Goal: Navigation & Orientation: Find specific page/section

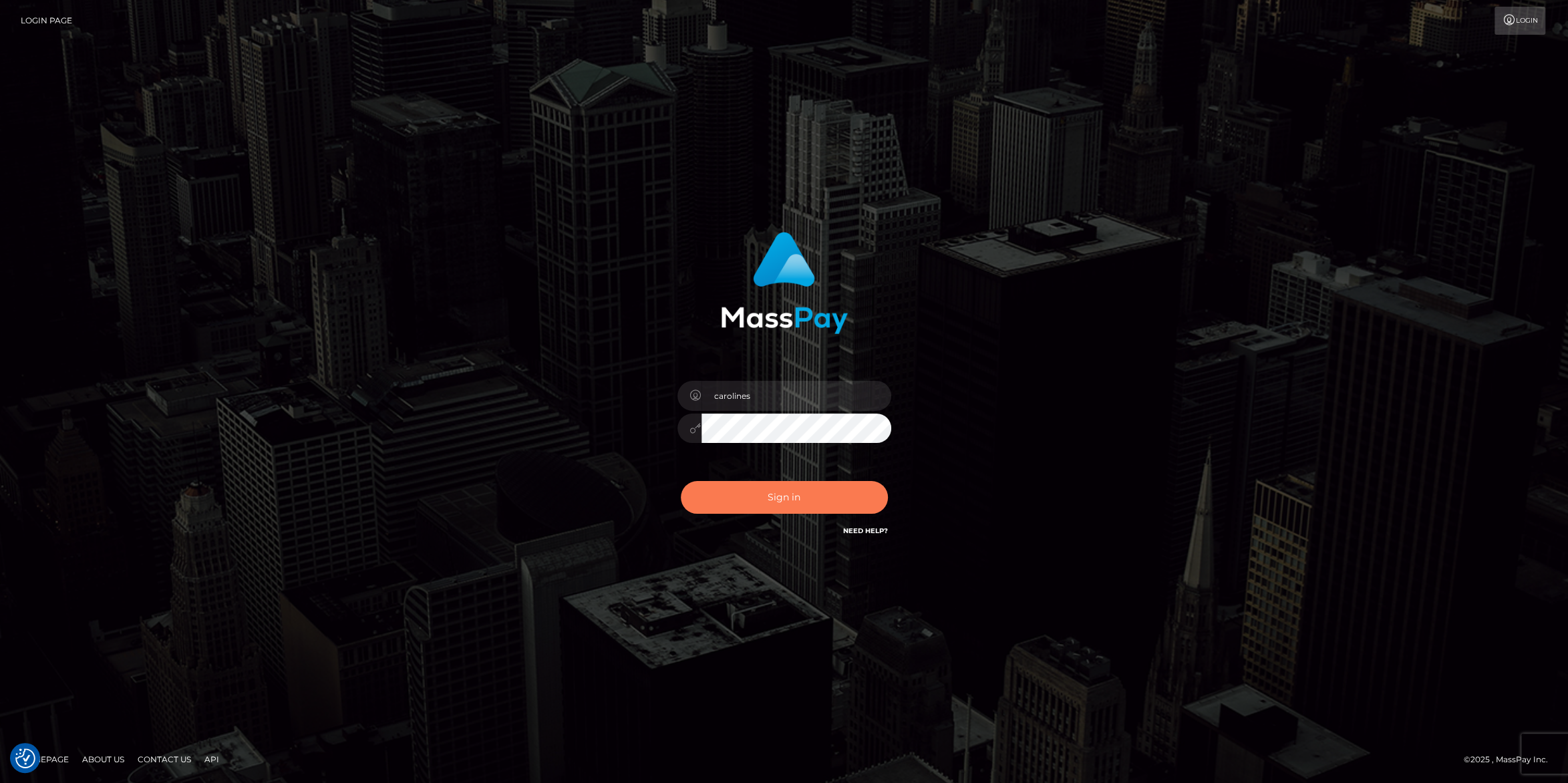
click at [791, 495] on button "Sign in" at bounding box center [784, 497] width 207 height 33
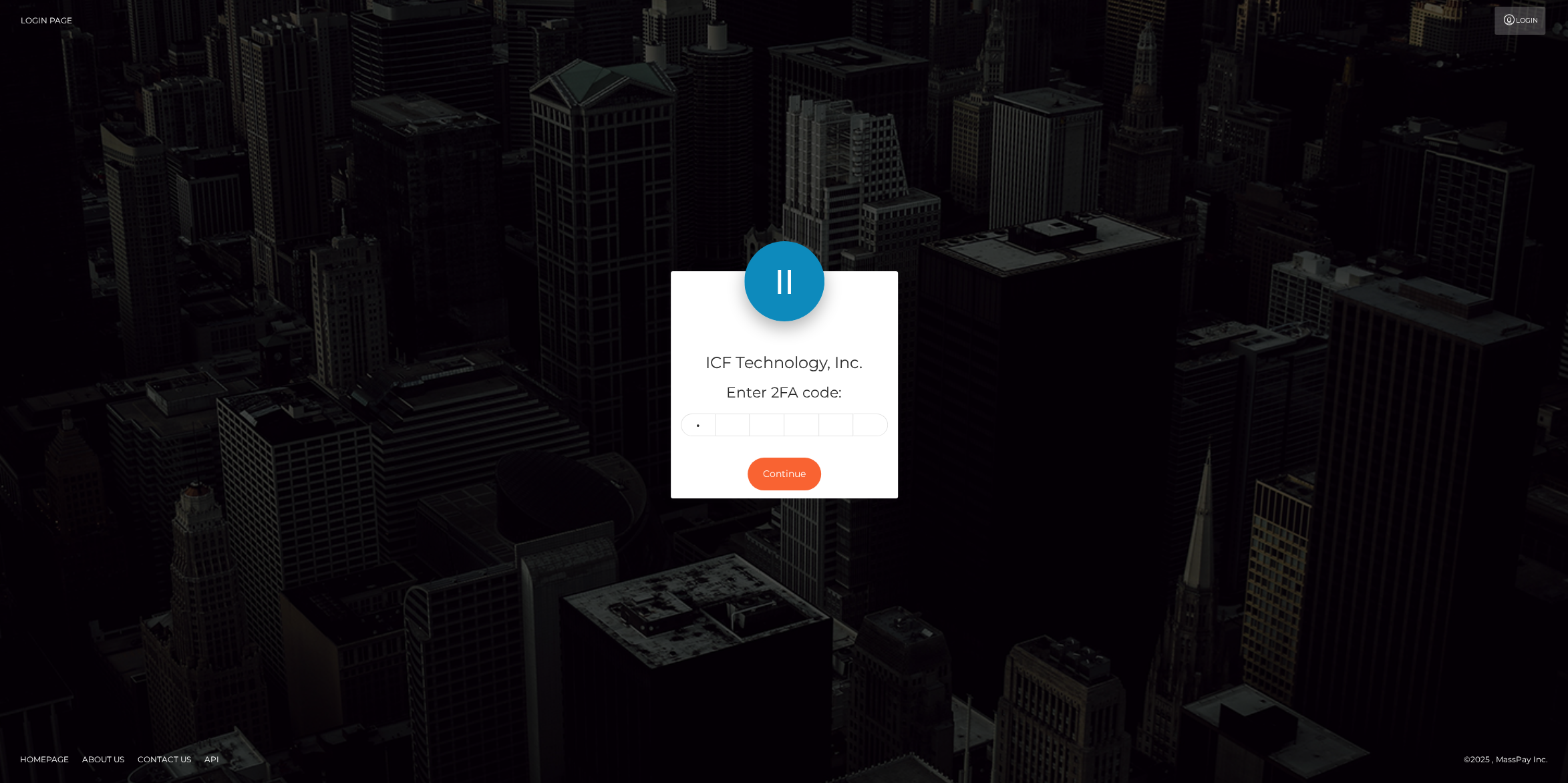
type input "1"
type input "9"
type input "8"
type input "6"
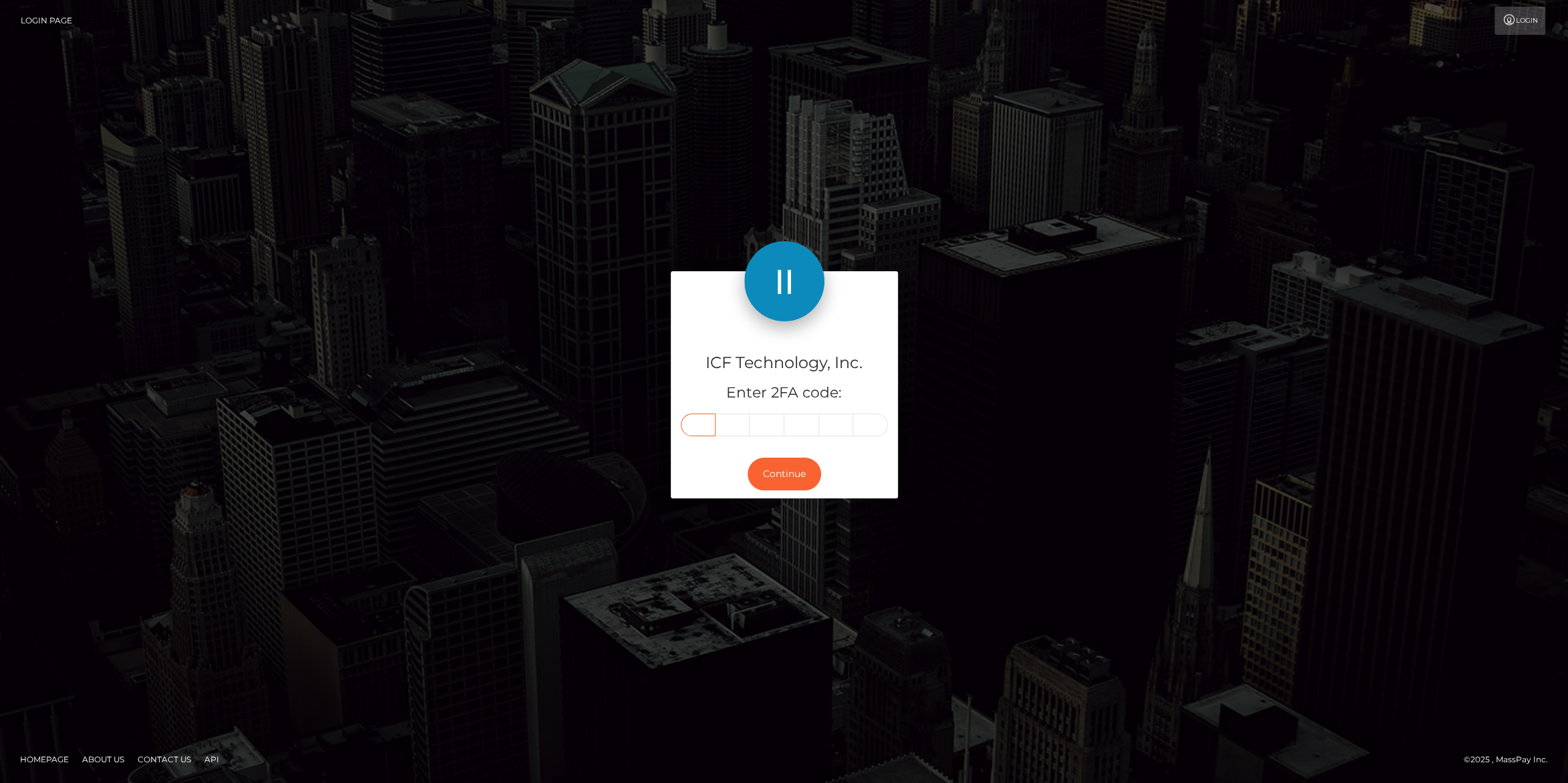
type input "1"
type input "3"
type input "9"
type input "8"
type input "6"
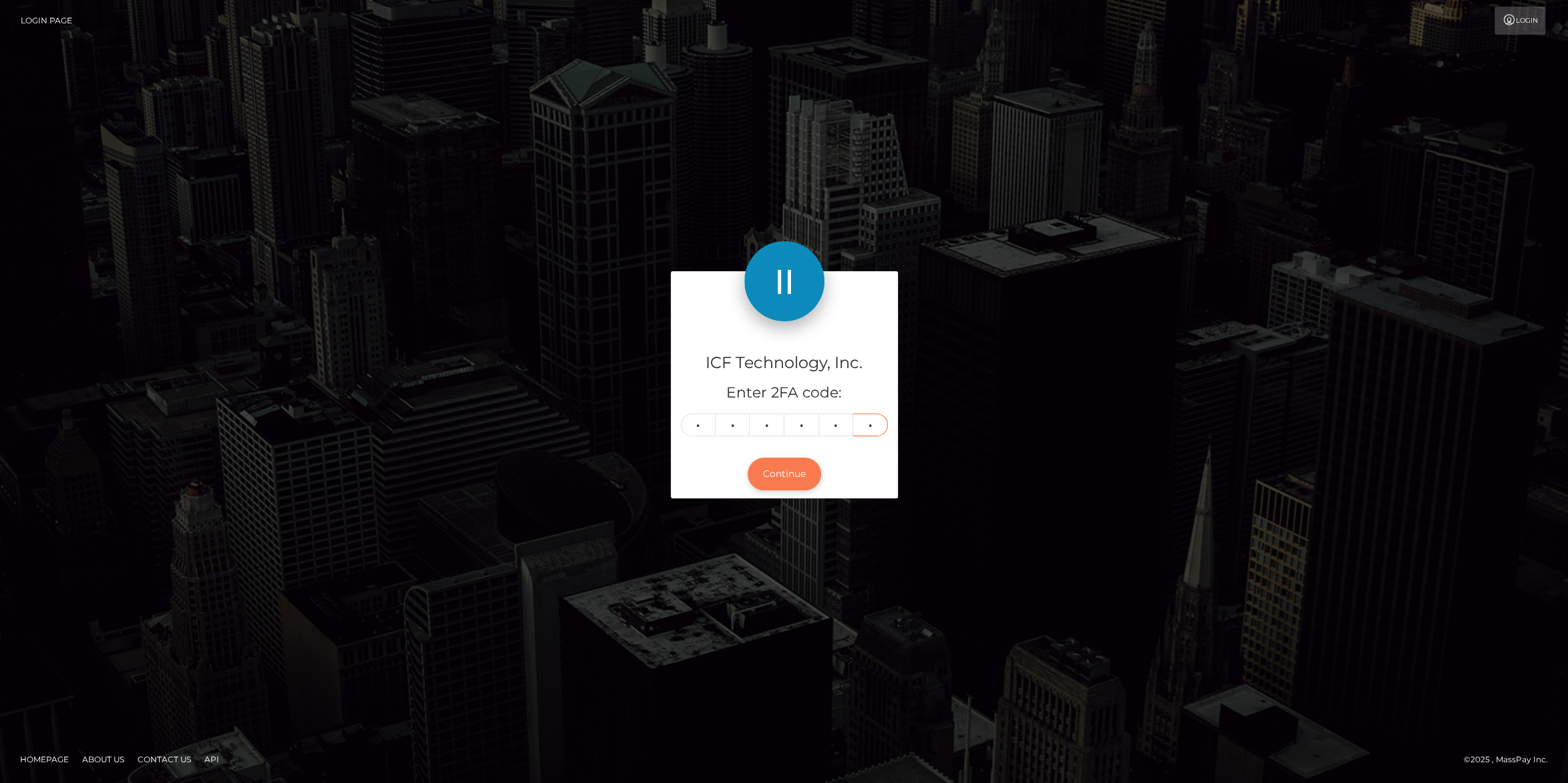
type input "6"
click at [776, 475] on button "Continue" at bounding box center [784, 474] width 73 height 33
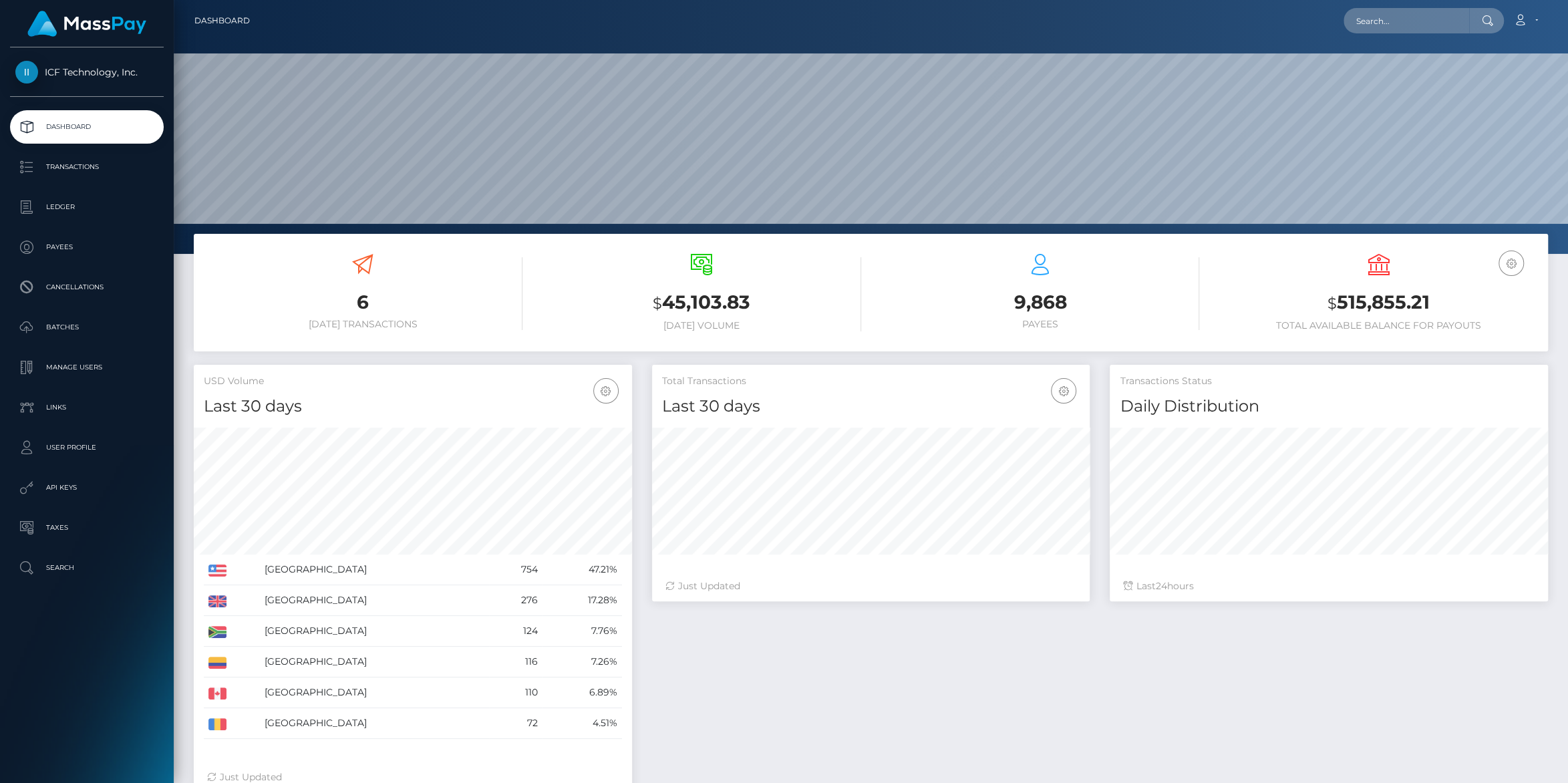
scroll to position [236, 438]
click at [66, 209] on p "Ledger" at bounding box center [86, 207] width 143 height 20
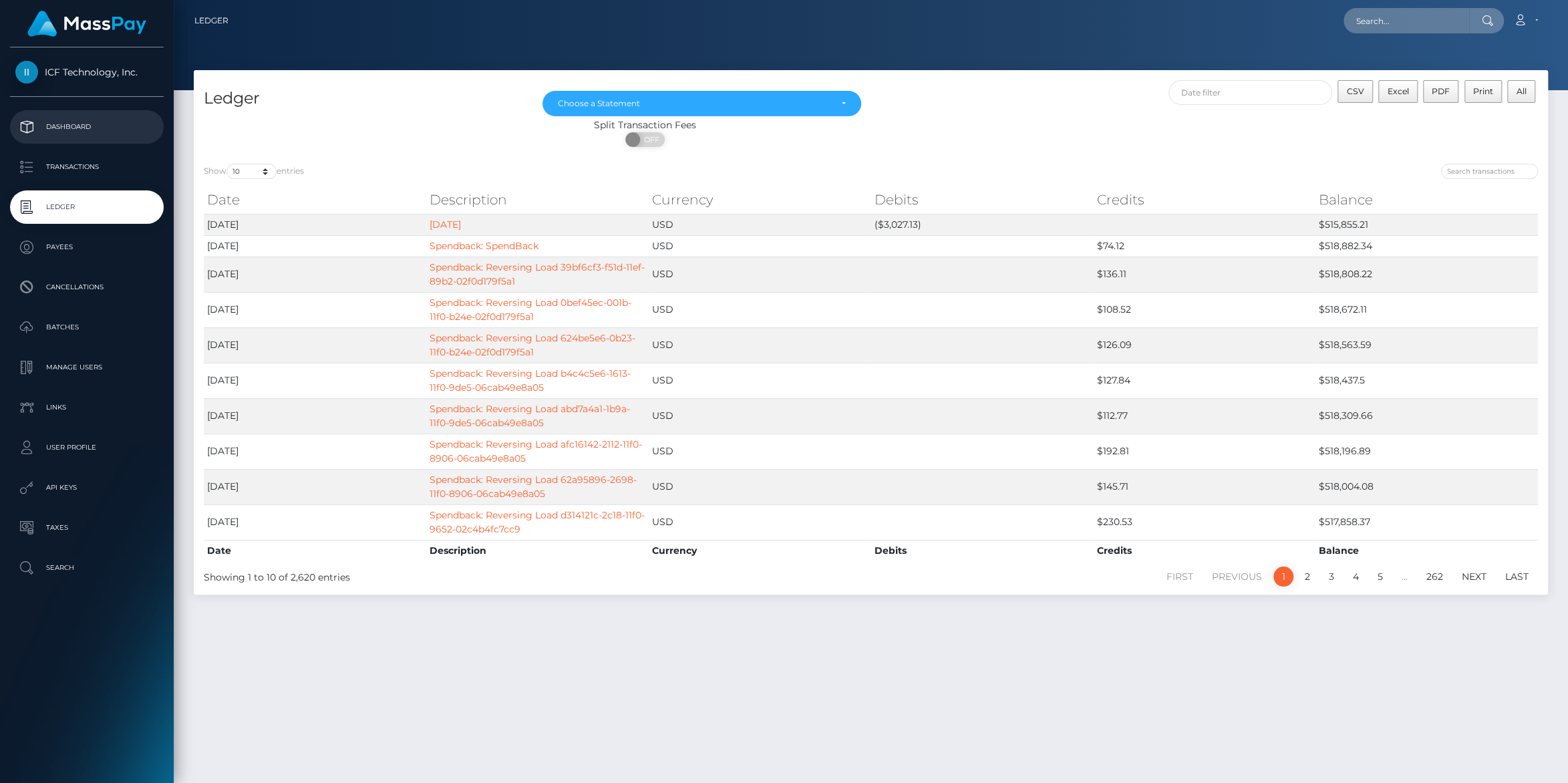
click at [52, 129] on p "Dashboard" at bounding box center [86, 126] width 143 height 20
click at [54, 165] on p "Transactions" at bounding box center [86, 166] width 143 height 20
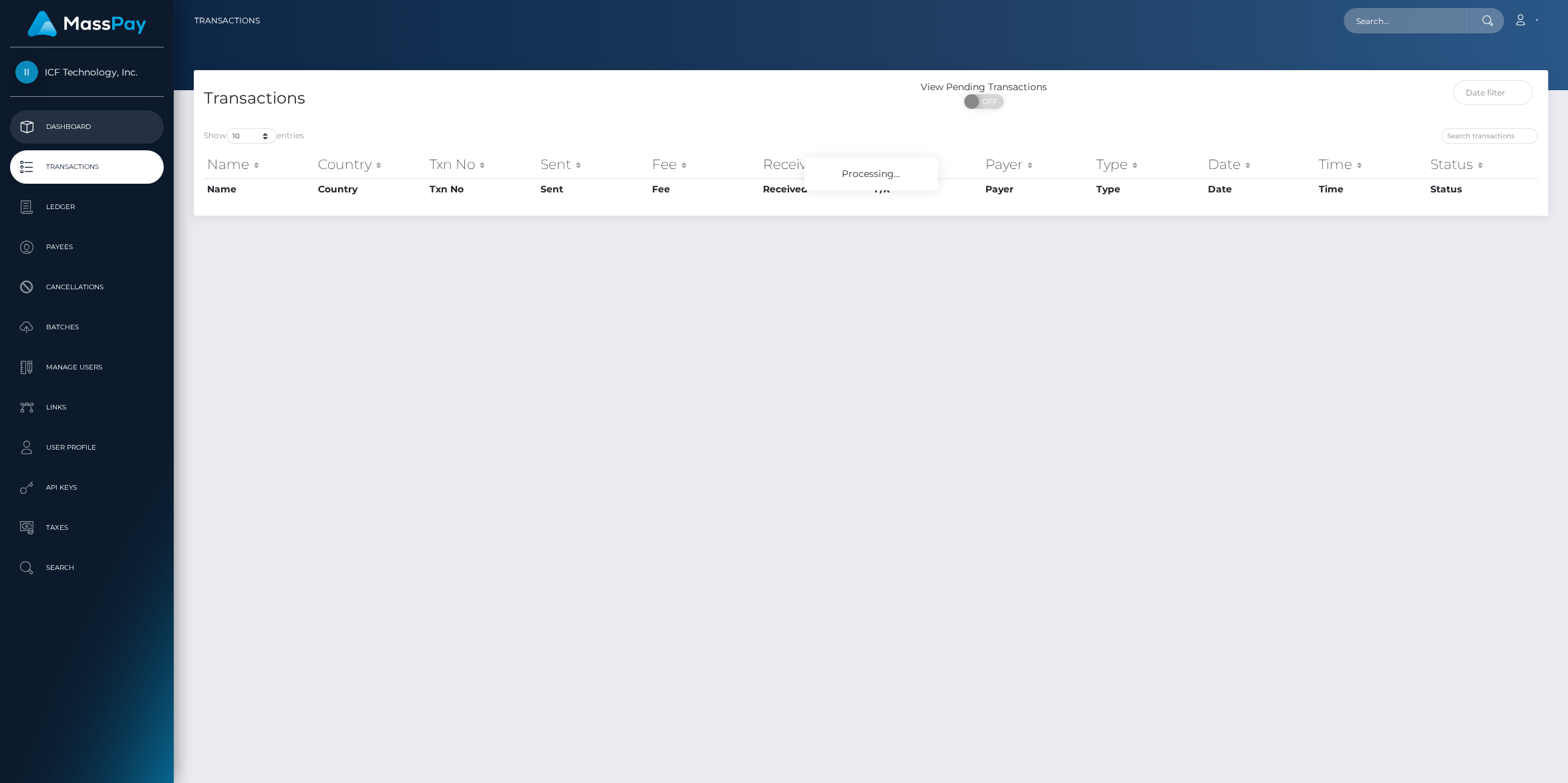
click at [60, 126] on p "Dashboard" at bounding box center [86, 126] width 143 height 20
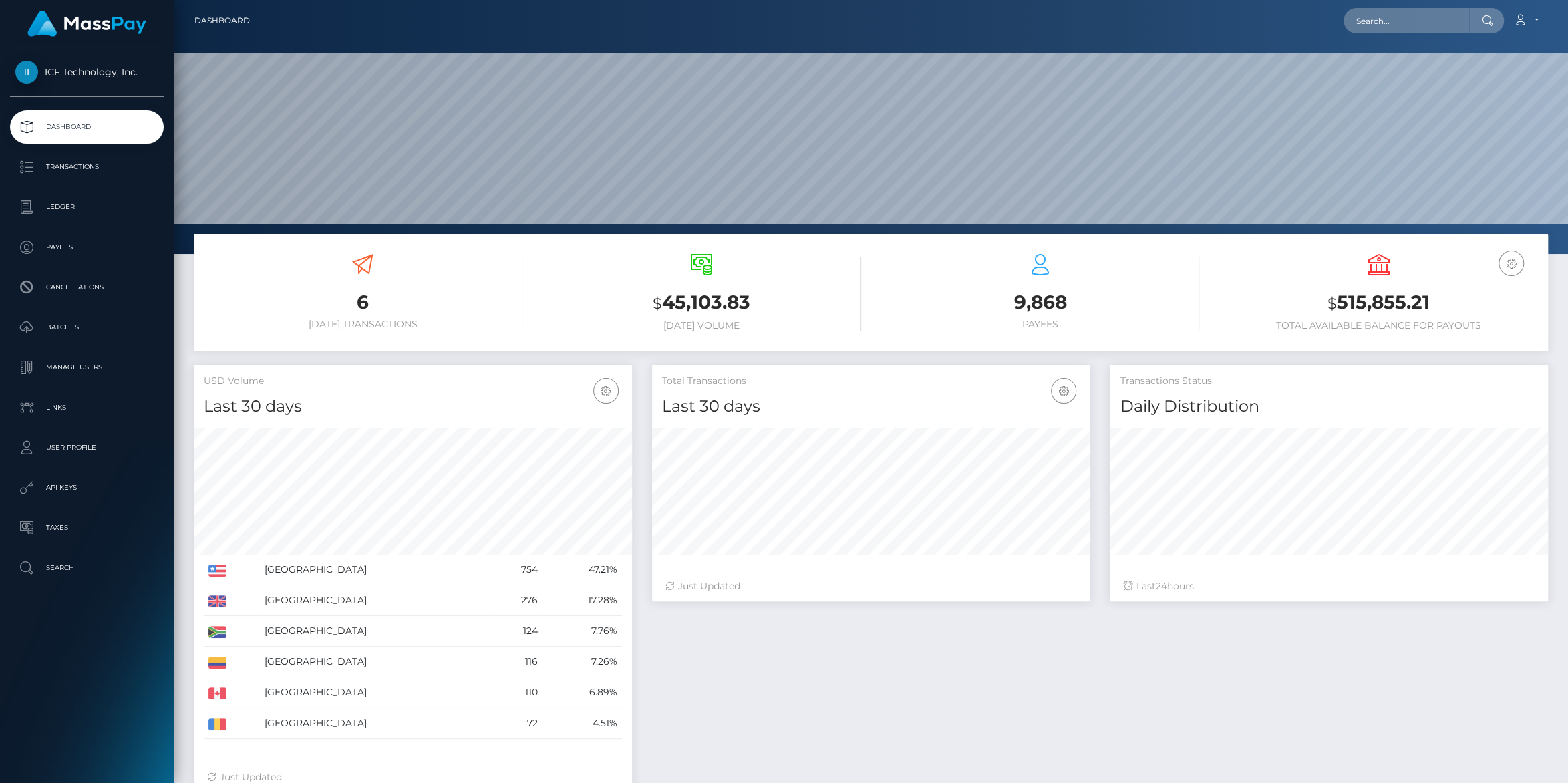
scroll to position [236, 438]
click at [55, 327] on p "Batches" at bounding box center [86, 327] width 143 height 20
